Goal: Task Accomplishment & Management: Complete application form

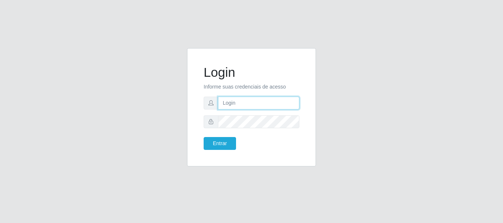
click at [241, 104] on input "text" at bounding box center [258, 103] width 81 height 13
type input "[PERSON_NAME]"
click at [214, 136] on form "Login Informe suas credenciais de acesso [PERSON_NAME] Entrar" at bounding box center [251, 107] width 96 height 85
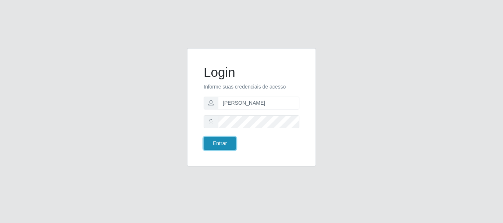
click at [215, 146] on button "Entrar" at bounding box center [219, 143] width 32 height 13
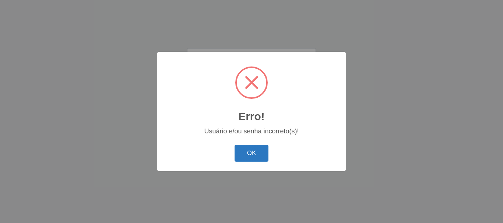
click at [260, 153] on button "OK" at bounding box center [251, 153] width 34 height 17
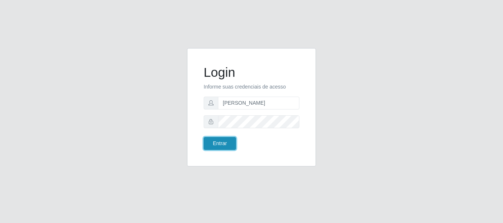
click at [226, 139] on button "Entrar" at bounding box center [219, 143] width 32 height 13
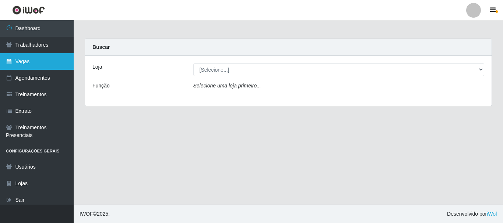
click at [28, 67] on link "Vagas" at bounding box center [37, 61] width 74 height 17
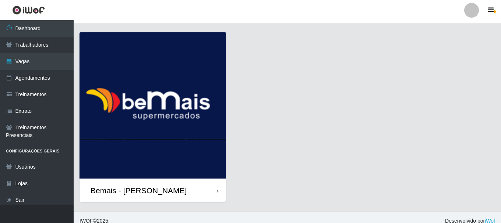
scroll to position [21, 0]
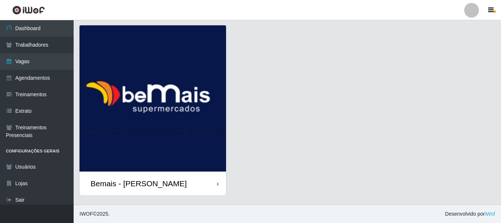
click at [171, 181] on div "Bemais - [PERSON_NAME]" at bounding box center [152, 184] width 146 height 24
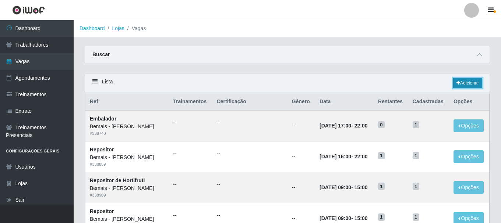
click at [457, 81] on link "Adicionar" at bounding box center [467, 83] width 29 height 10
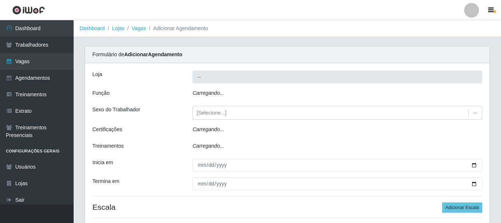
type input "Bemais - [PERSON_NAME]"
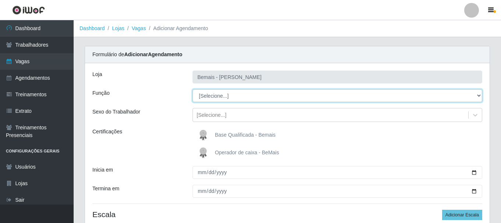
click at [478, 96] on select "[Selecione...] ASG ASG + ASG ++ Auxiliar de Depósito Auxiliar de Depósito + Aux…" at bounding box center [337, 95] width 290 height 13
click at [192, 89] on select "[Selecione...] ASG ASG + ASG ++ Auxiliar de Depósito Auxiliar de Depósito + Aux…" at bounding box center [337, 95] width 290 height 13
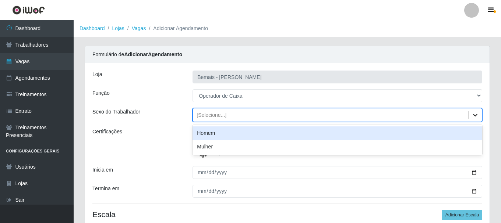
click at [477, 116] on icon at bounding box center [474, 114] width 7 height 7
click at [117, 120] on div "Sexo do Trabalhador" at bounding box center [137, 115] width 100 height 14
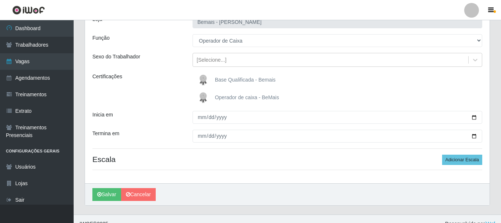
scroll to position [65, 0]
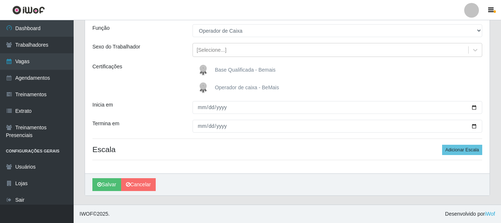
click at [244, 87] on span "Operador de caixa - BeMais" at bounding box center [247, 88] width 64 height 6
click at [0, 0] on input "Operador de caixa - BeMais" at bounding box center [0, 0] width 0 height 0
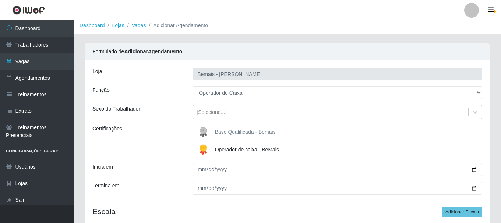
scroll to position [0, 0]
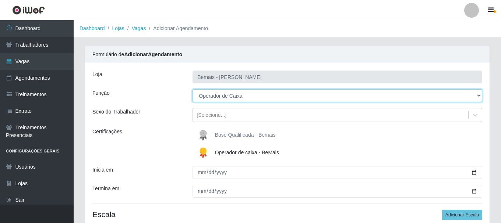
click at [478, 96] on select "[Selecione...] ASG ASG + ASG ++ Auxiliar de Depósito Auxiliar de Depósito + Aux…" at bounding box center [337, 95] width 290 height 13
select select "72"
click at [192, 89] on select "[Selecione...] ASG ASG + ASG ++ Auxiliar de Depósito Auxiliar de Depósito + Aux…" at bounding box center [337, 95] width 290 height 13
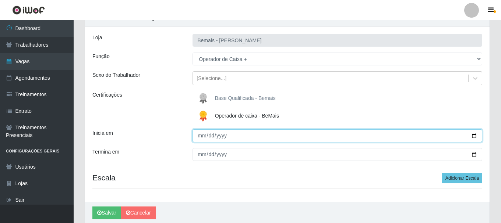
click at [473, 135] on input "Inicia em" at bounding box center [337, 135] width 290 height 13
type input "[DATE]"
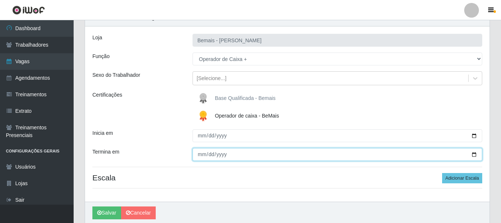
click at [473, 155] on input "Termina em" at bounding box center [337, 154] width 290 height 13
click at [475, 157] on input "[DATE]" at bounding box center [337, 154] width 290 height 13
type input "[DATE]"
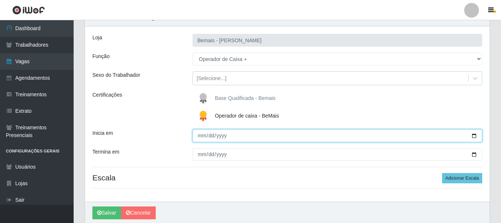
click at [476, 136] on input "[DATE]" at bounding box center [337, 135] width 290 height 13
type input "[DATE]"
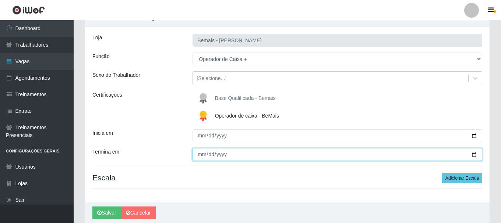
click at [475, 155] on input "[DATE]" at bounding box center [337, 154] width 290 height 13
type input "[DATE]"
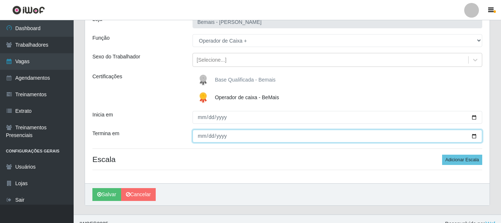
scroll to position [65, 0]
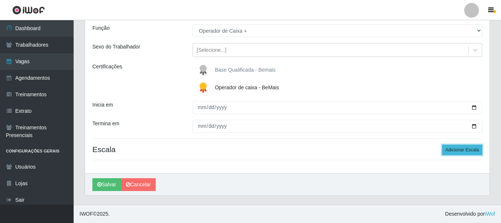
click at [471, 149] on button "Adicionar Escala" at bounding box center [462, 150] width 40 height 10
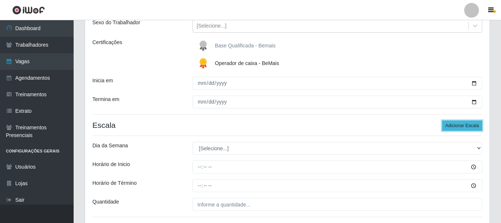
scroll to position [102, 0]
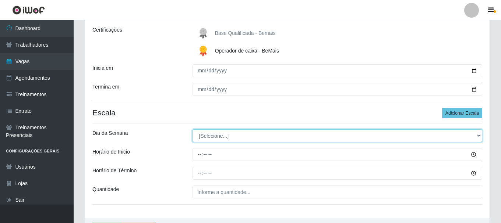
click at [477, 136] on select "[Selecione...] Segunda Terça Quarta Quinta Sexta Sábado Domingo" at bounding box center [337, 135] width 290 height 13
select select "4"
click at [192, 129] on select "[Selecione...] Segunda Terça Quarta Quinta Sexta Sábado Domingo" at bounding box center [337, 135] width 290 height 13
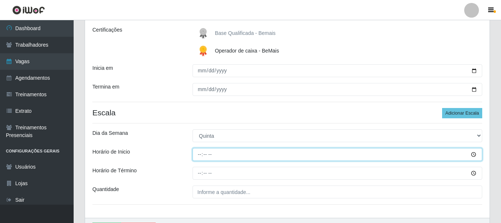
click at [473, 154] on input "Horário de Inicio" at bounding box center [337, 154] width 290 height 13
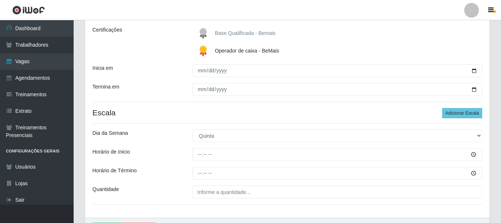
click at [141, 140] on div "Dia da Semana" at bounding box center [137, 135] width 100 height 13
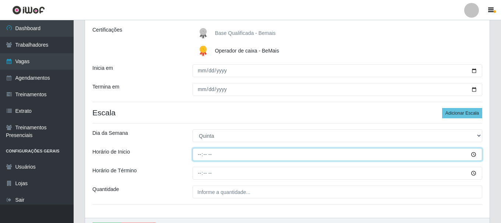
click at [199, 153] on input "Horário de Inicio" at bounding box center [337, 154] width 290 height 13
type input "16:00"
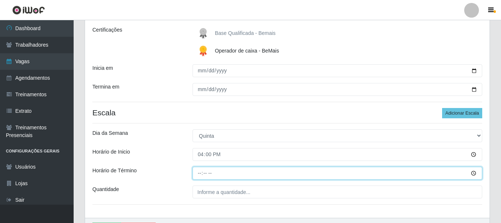
click at [199, 175] on input "Horário de Término" at bounding box center [337, 173] width 290 height 13
type input "22:00"
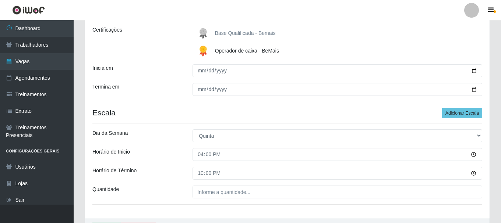
click at [208, 199] on div "[PERSON_NAME] Função [Selecione...] ASG ASG + ASG ++ Auxiliar de Depósito Auxil…" at bounding box center [287, 89] width 404 height 257
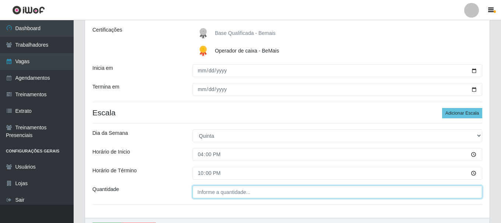
type input "___"
click at [212, 194] on input "___" at bounding box center [337, 192] width 290 height 13
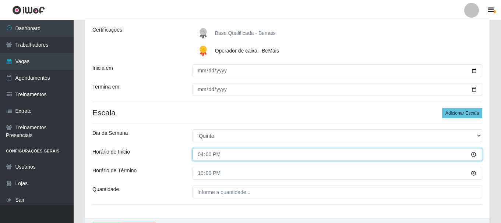
click at [473, 155] on input "16:00" at bounding box center [337, 154] width 290 height 13
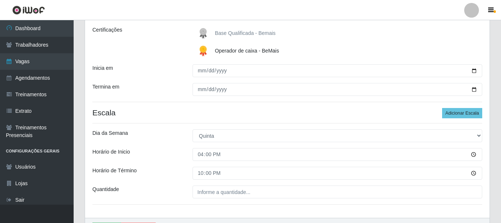
click at [171, 146] on div "[PERSON_NAME] Função [Selecione...] ASG ASG + ASG ++ Auxiliar de Depósito Auxil…" at bounding box center [287, 89] width 404 height 257
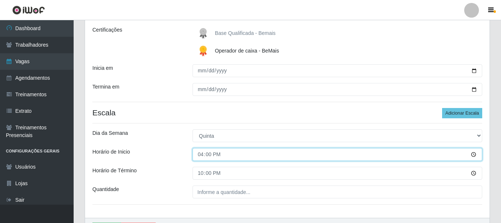
click at [216, 158] on input "16:00" at bounding box center [337, 154] width 290 height 13
type input "16:30"
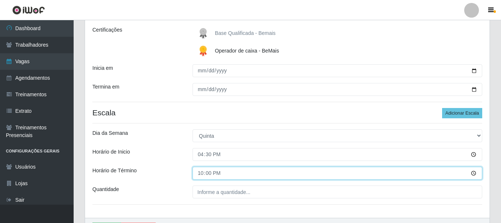
click at [223, 179] on input "22:00" at bounding box center [337, 173] width 290 height 13
type input "22:30"
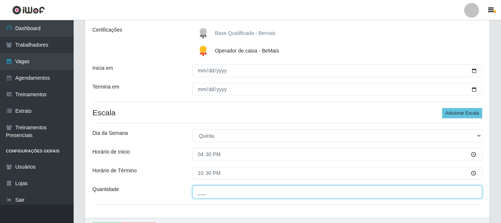
click at [224, 189] on input "___" at bounding box center [337, 192] width 290 height 13
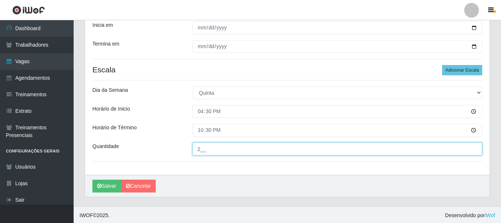
scroll to position [146, 0]
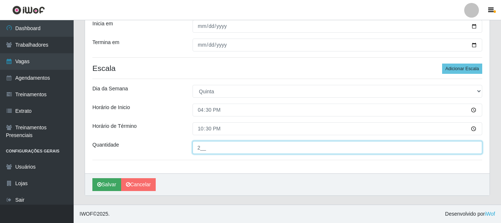
type input "2__"
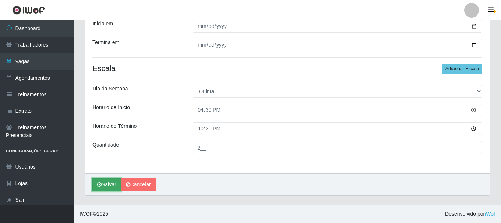
click at [103, 185] on button "Salvar" at bounding box center [106, 184] width 29 height 13
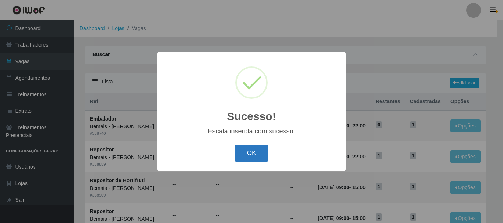
click at [266, 155] on button "OK" at bounding box center [251, 153] width 34 height 17
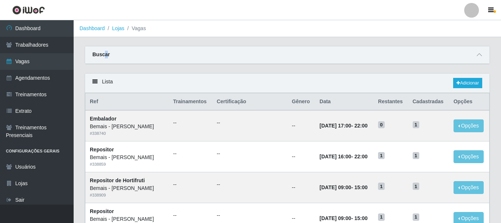
click at [105, 56] on strong "Buscar" at bounding box center [100, 55] width 17 height 6
click at [478, 54] on icon at bounding box center [478, 54] width 5 height 5
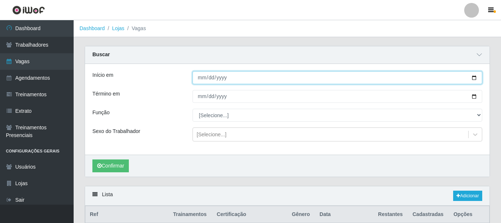
click at [202, 76] on input "Início em" at bounding box center [337, 77] width 290 height 13
click at [471, 77] on input "Início em" at bounding box center [337, 77] width 290 height 13
type input "[DATE]"
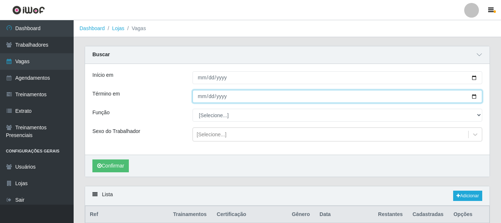
click at [473, 95] on input "Término em" at bounding box center [337, 96] width 290 height 13
type input "[DATE]"
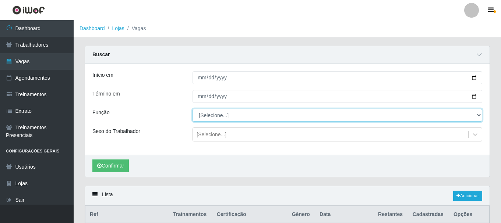
click at [479, 115] on select "[Selecione...] ASG ASG + ASG ++ Auxiliar de Depósito Auxiliar de Depósito + Aux…" at bounding box center [337, 115] width 290 height 13
select select "72"
click at [192, 109] on select "[Selecione...] ASG ASG + ASG ++ Auxiliar de Depósito Auxiliar de Depósito + Aux…" at bounding box center [337, 115] width 290 height 13
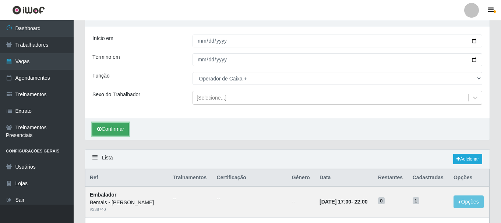
click at [116, 129] on button "Confirmar" at bounding box center [110, 129] width 36 height 13
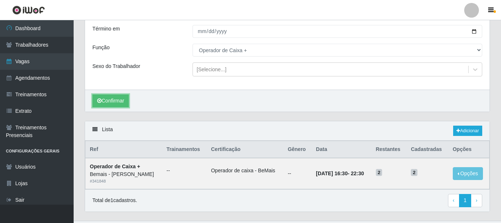
scroll to position [82, 0]
